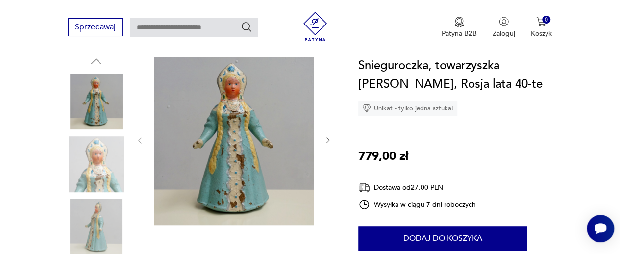
scroll to position [119, 0]
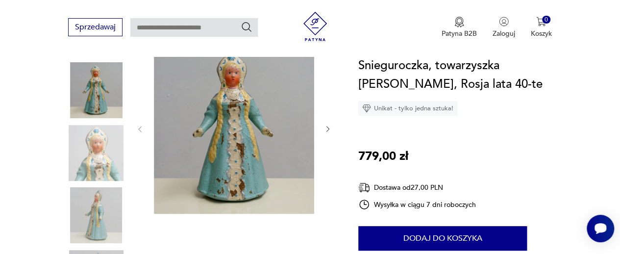
click at [274, 135] on img at bounding box center [234, 128] width 160 height 171
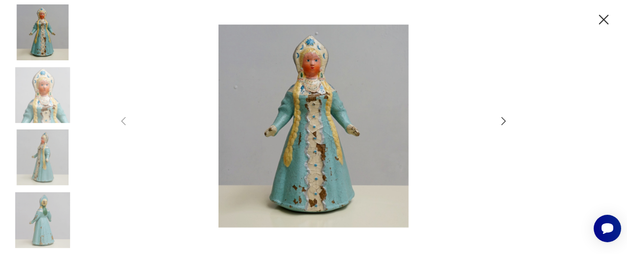
click at [274, 135] on img at bounding box center [313, 125] width 349 height 203
click at [52, 119] on img at bounding box center [43, 95] width 56 height 56
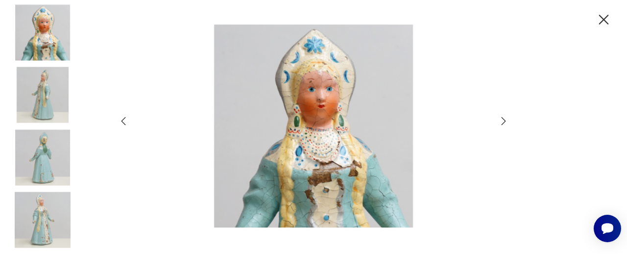
click at [38, 210] on img at bounding box center [43, 220] width 56 height 56
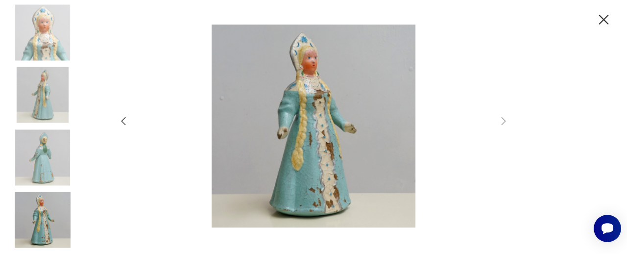
click at [602, 22] on icon "button" at bounding box center [603, 19] width 17 height 17
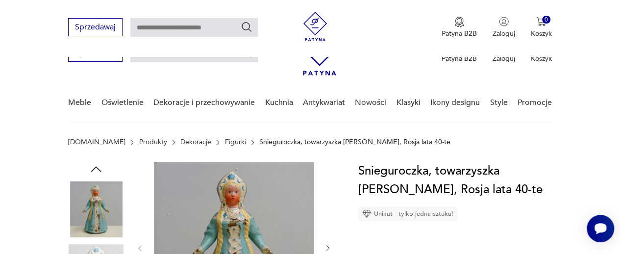
scroll to position [95, 0]
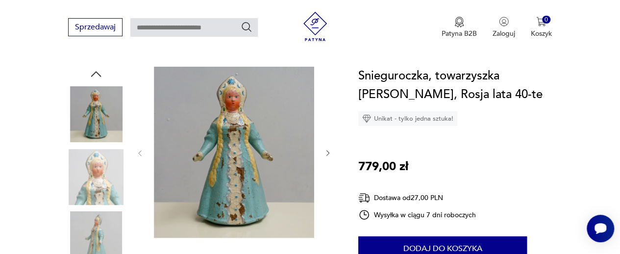
click at [287, 155] on img at bounding box center [234, 152] width 160 height 171
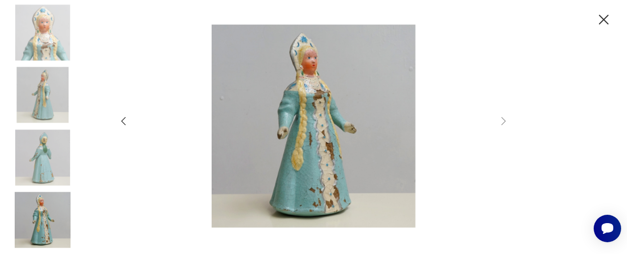
click at [318, 158] on img at bounding box center [313, 125] width 349 height 203
click at [43, 176] on img at bounding box center [43, 157] width 56 height 56
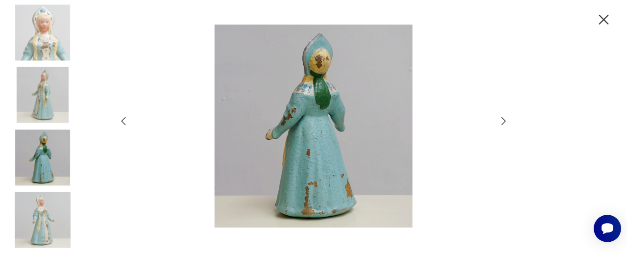
click at [45, 94] on img at bounding box center [43, 95] width 56 height 56
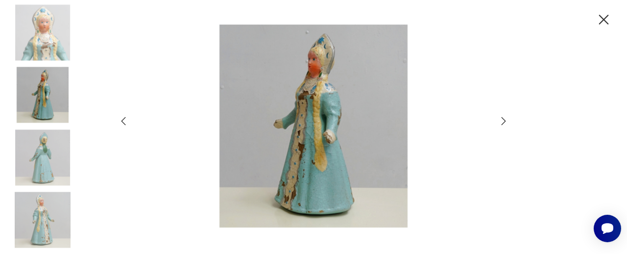
click at [48, 48] on img at bounding box center [43, 32] width 56 height 56
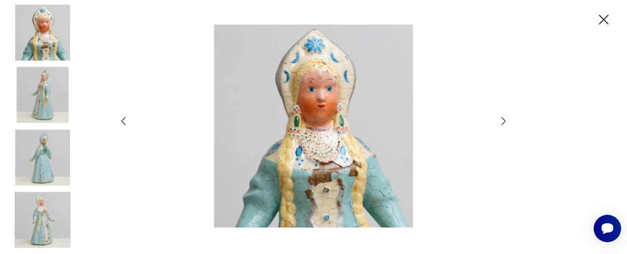
click at [603, 19] on icon "button" at bounding box center [604, 20] width 10 height 10
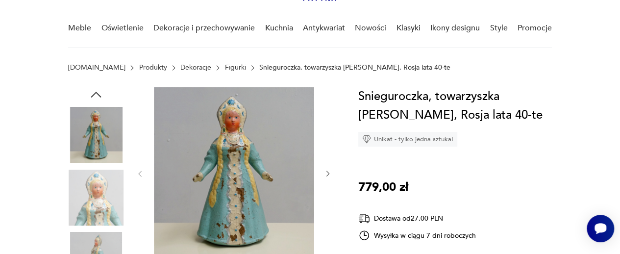
scroll to position [77, 0]
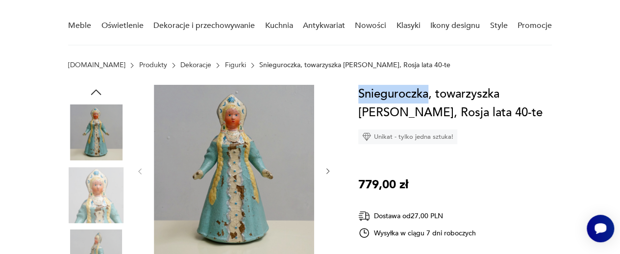
drag, startPoint x: 430, startPoint y: 91, endPoint x: 348, endPoint y: 97, distance: 81.6
copy h1 "Snieguroczka"
